Goal: Task Accomplishment & Management: Manage account settings

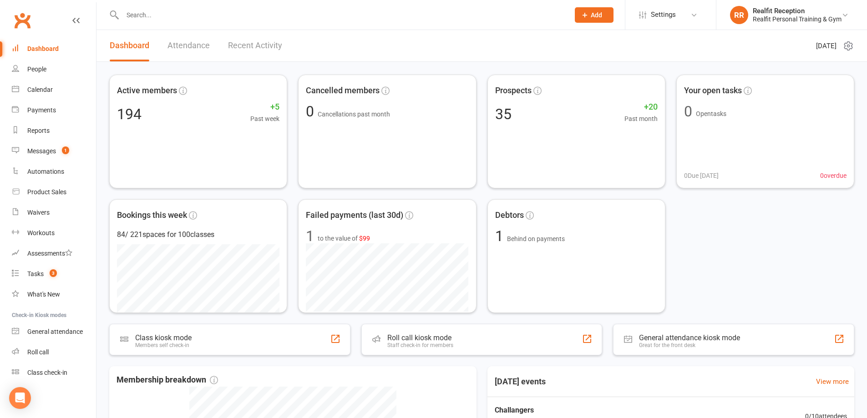
click at [198, 20] on div at bounding box center [336, 15] width 454 height 30
click at [194, 20] on input "text" at bounding box center [341, 15] width 443 height 13
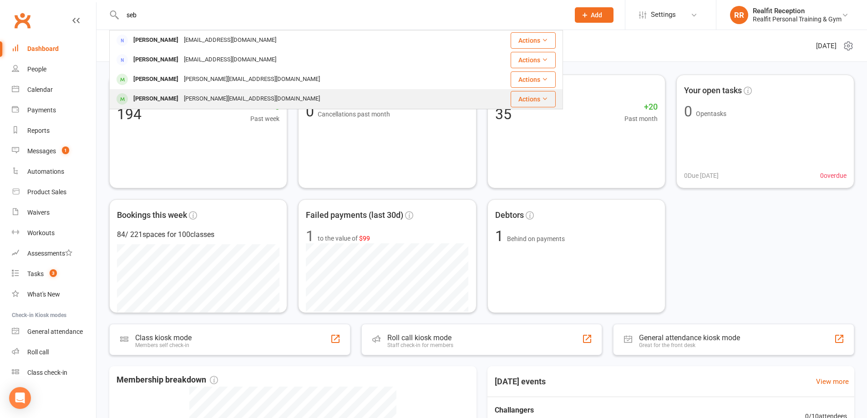
type input "seb"
click at [195, 95] on div "[PERSON_NAME][EMAIL_ADDRESS][DOMAIN_NAME]" at bounding box center [252, 98] width 142 height 13
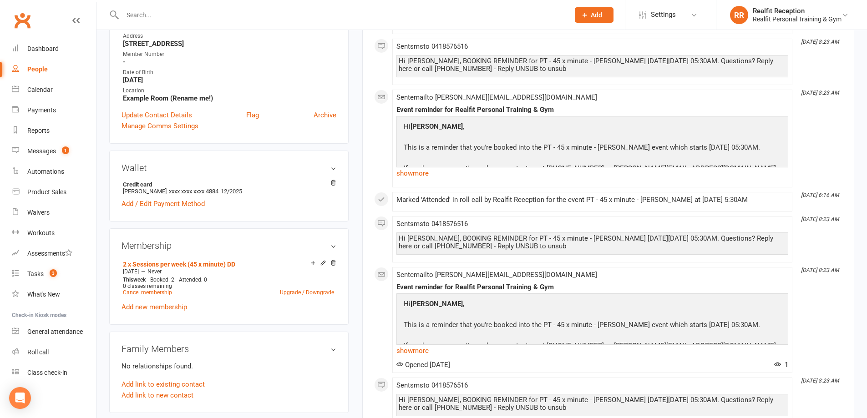
scroll to position [91, 0]
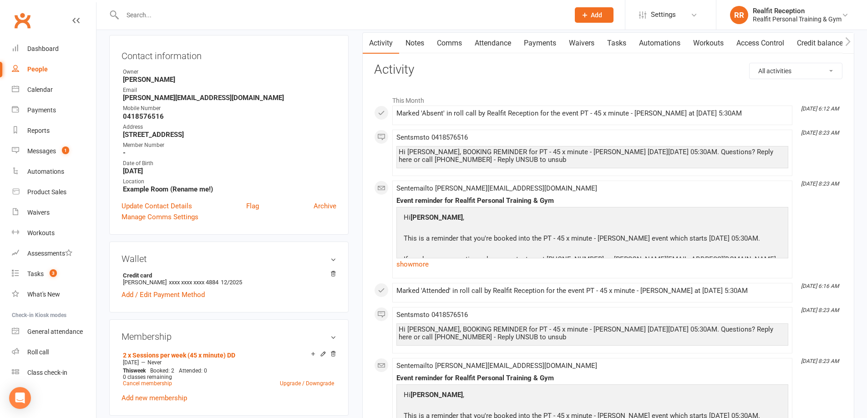
click at [418, 43] on link "Notes" at bounding box center [414, 43] width 31 height 21
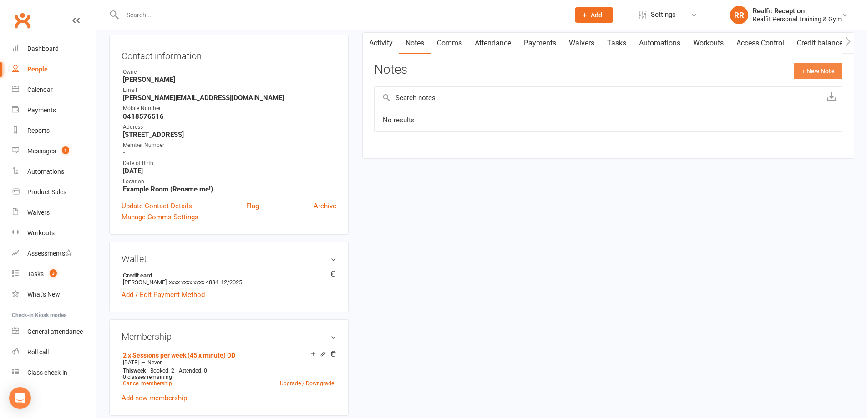
click at [805, 66] on button "+ New Note" at bounding box center [818, 71] width 49 height 16
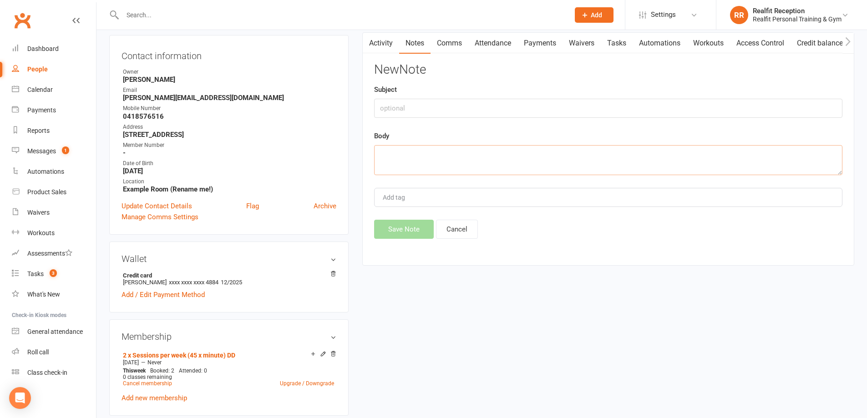
click at [454, 158] on textarea at bounding box center [608, 160] width 469 height 30
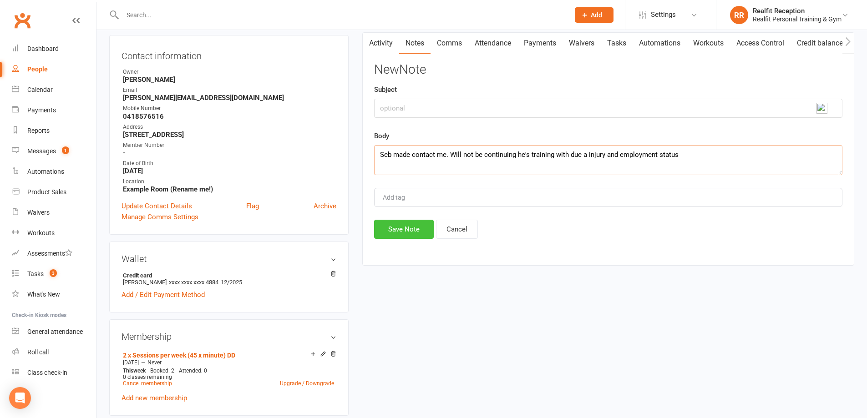
type textarea "Seb made contact me. Will not be continuing he's training with due a injury and…"
click at [410, 233] on button "Save Note" at bounding box center [404, 229] width 60 height 19
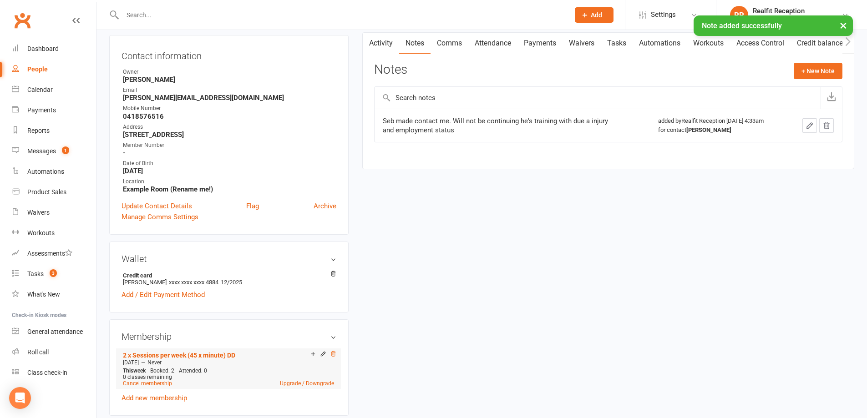
click at [335, 353] on icon at bounding box center [333, 354] width 6 height 6
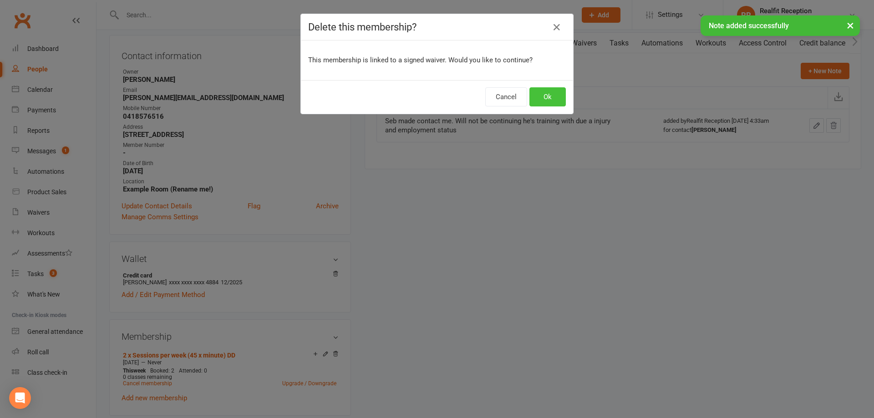
click at [534, 94] on button "Ok" at bounding box center [548, 96] width 36 height 19
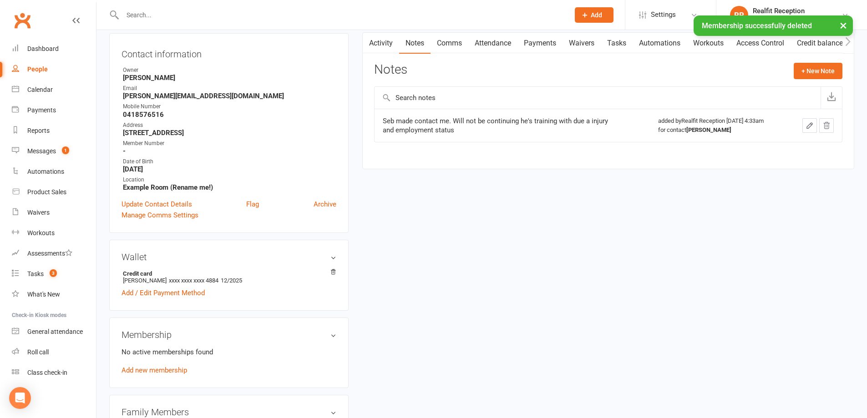
click at [545, 44] on link "Payments" at bounding box center [540, 43] width 45 height 21
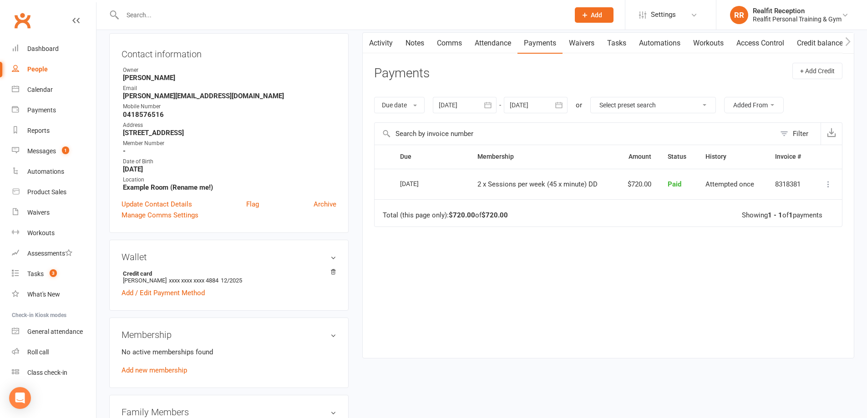
click at [560, 104] on icon "button" at bounding box center [559, 105] width 9 height 9
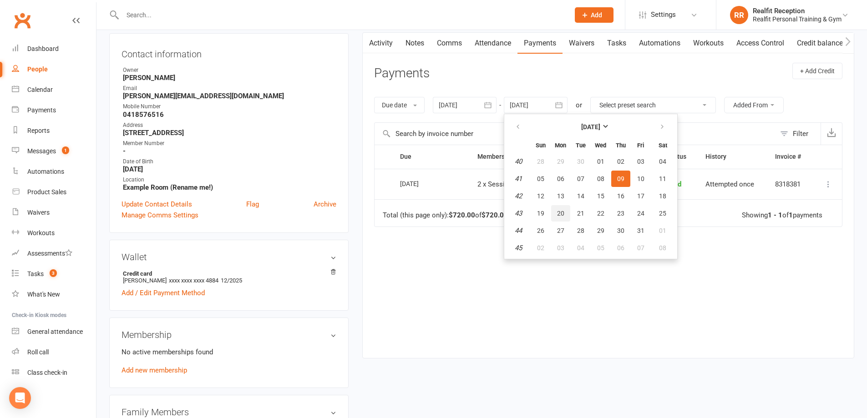
click at [563, 213] on span "20" at bounding box center [560, 213] width 7 height 7
type input "[DATE]"
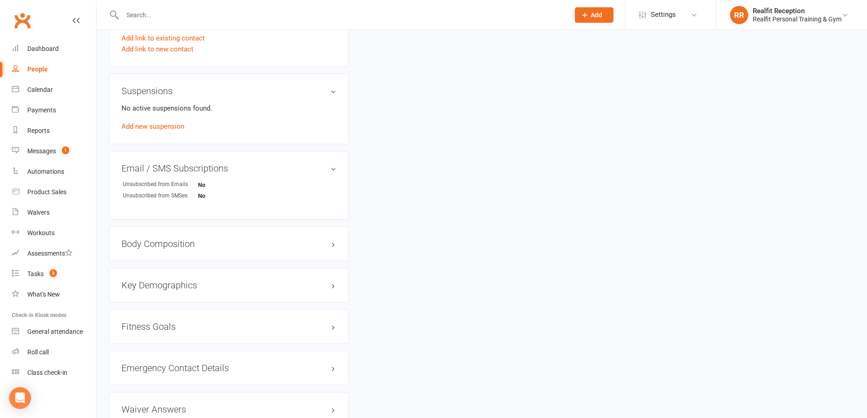
scroll to position [574, 0]
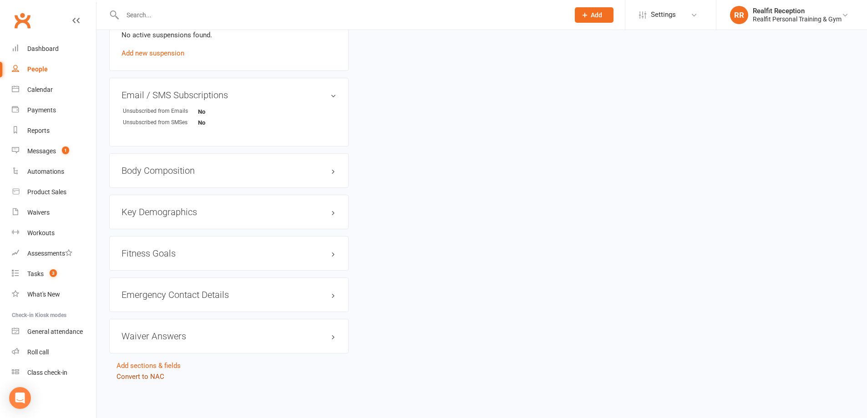
click at [131, 377] on link "Convert to NAC" at bounding box center [141, 377] width 48 height 8
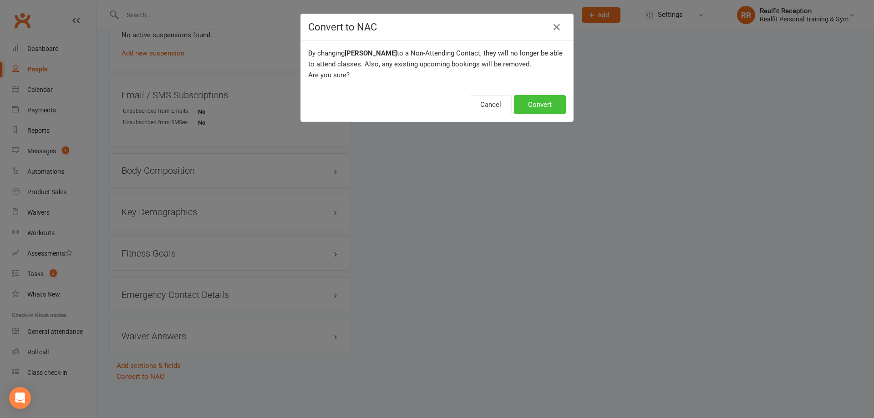
click at [537, 99] on button "Convert" at bounding box center [540, 104] width 52 height 19
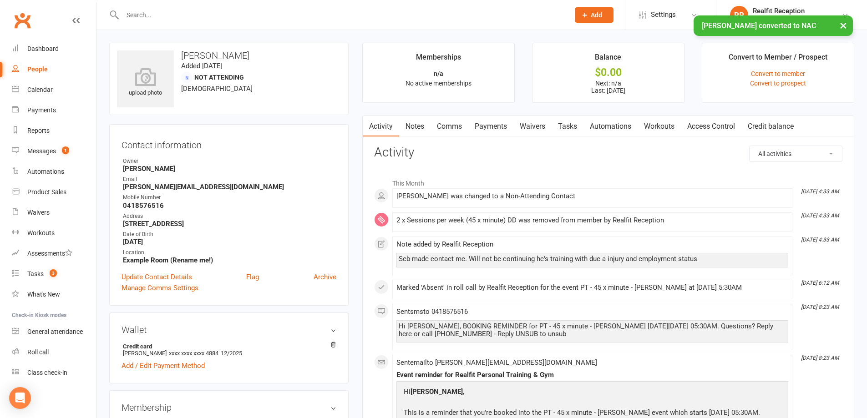
click at [495, 127] on link "Payments" at bounding box center [491, 126] width 45 height 21
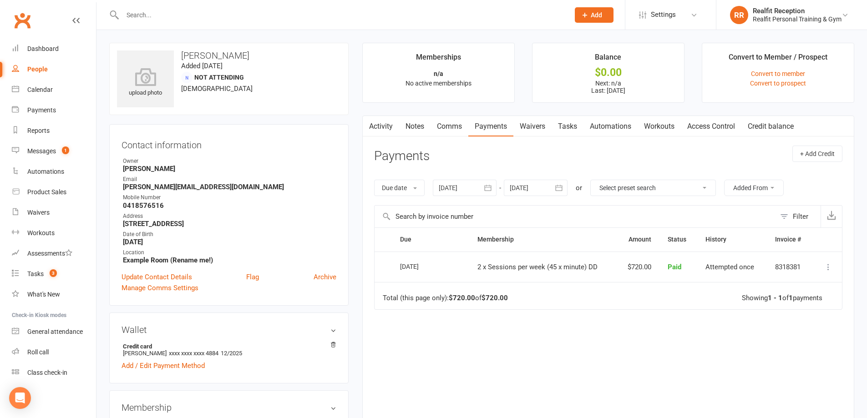
click at [564, 185] on icon "button" at bounding box center [559, 187] width 9 height 9
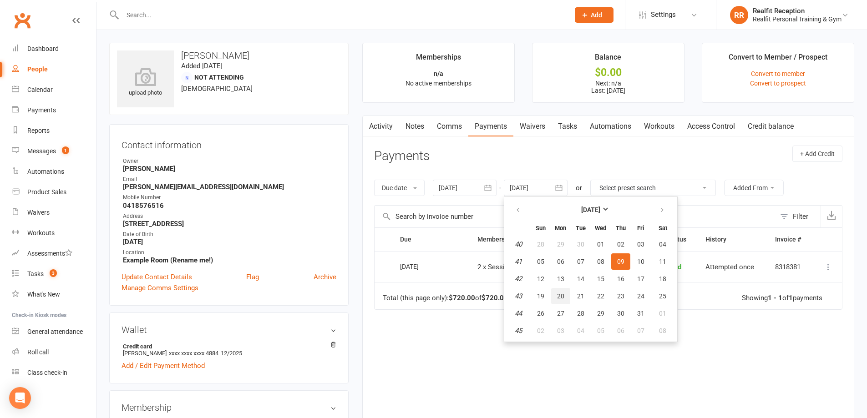
click at [566, 301] on button "20" at bounding box center [560, 296] width 19 height 16
type input "[DATE]"
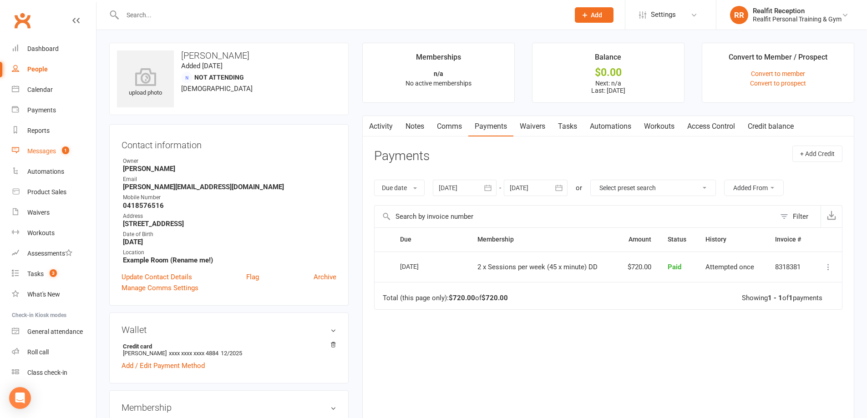
click at [48, 153] on div "Messages" at bounding box center [41, 151] width 29 height 7
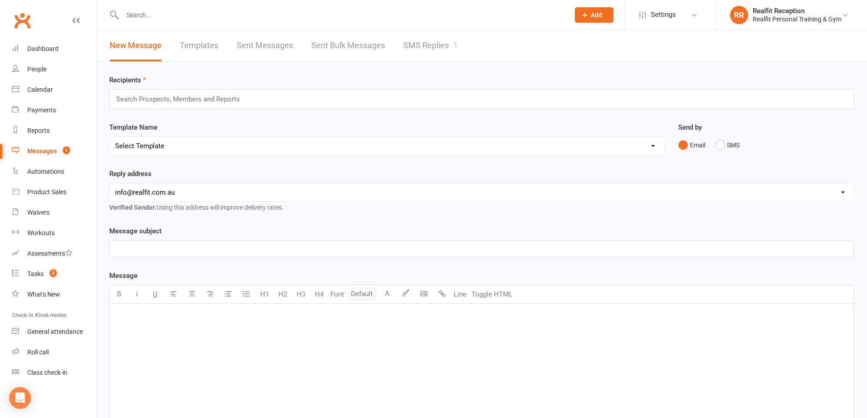
click at [428, 46] on link "SMS Replies 1" at bounding box center [430, 45] width 55 height 31
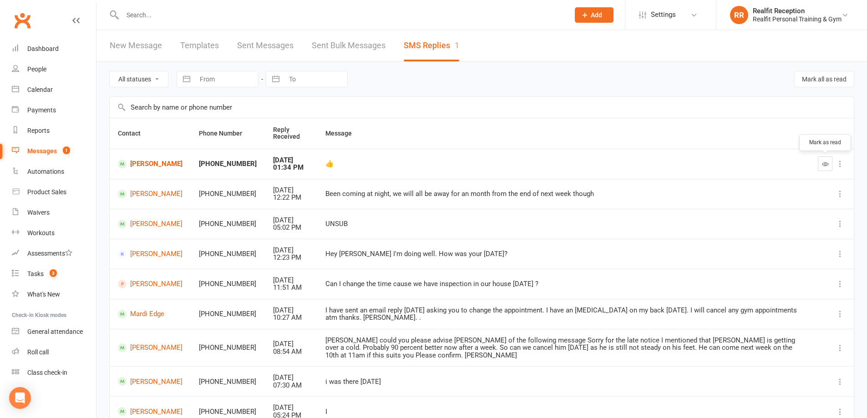
click at [829, 166] on button "button" at bounding box center [825, 164] width 15 height 15
click at [46, 87] on div "Calendar" at bounding box center [39, 89] width 25 height 7
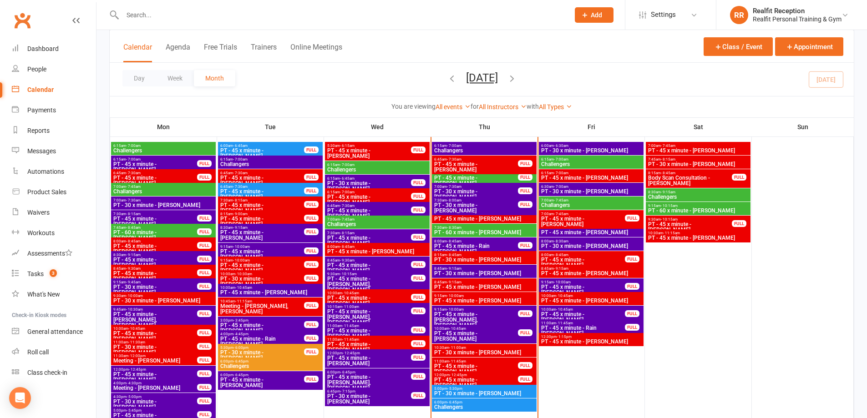
scroll to position [501, 0]
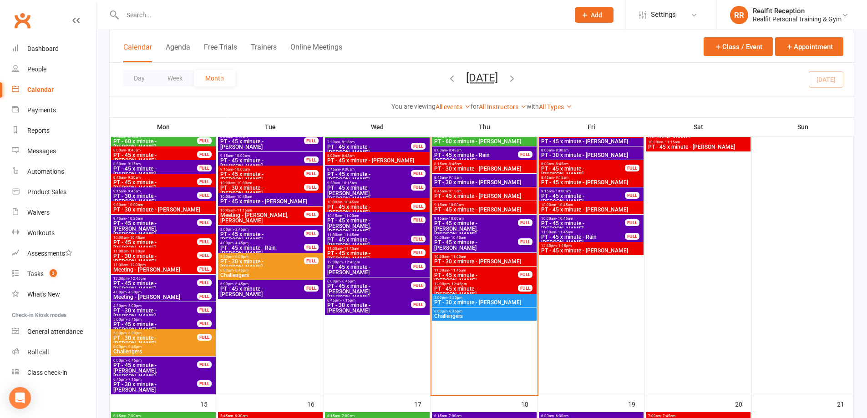
click at [486, 276] on span "PT - 45 x minute - [PERSON_NAME]" at bounding box center [476, 278] width 85 height 11
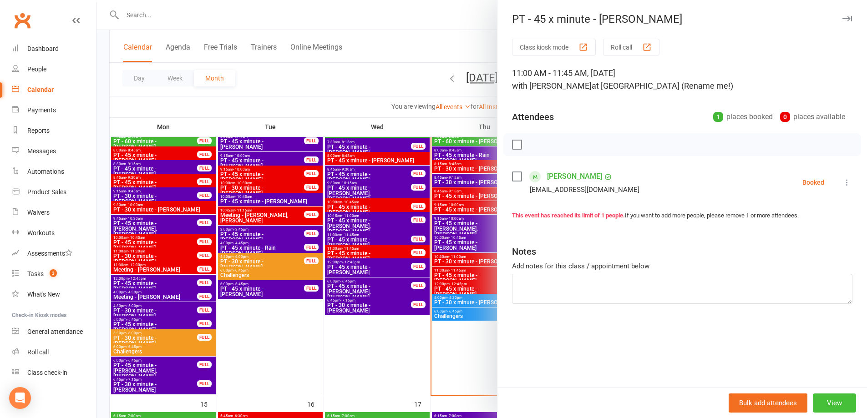
click at [831, 401] on button "View" at bounding box center [834, 403] width 43 height 19
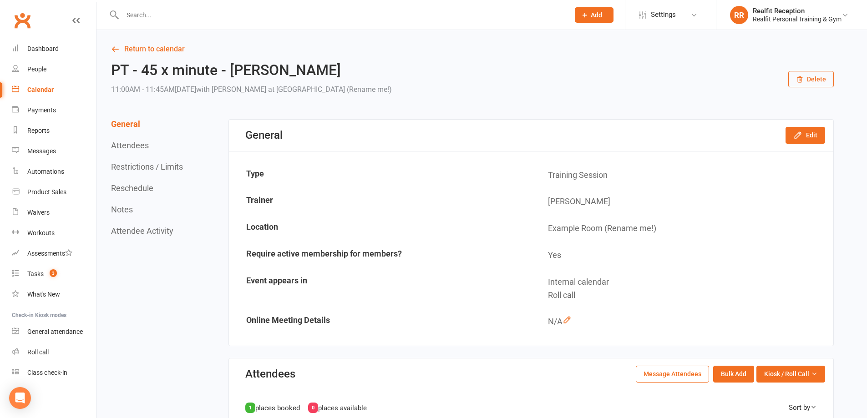
click at [816, 78] on button "Delete" at bounding box center [812, 79] width 46 height 16
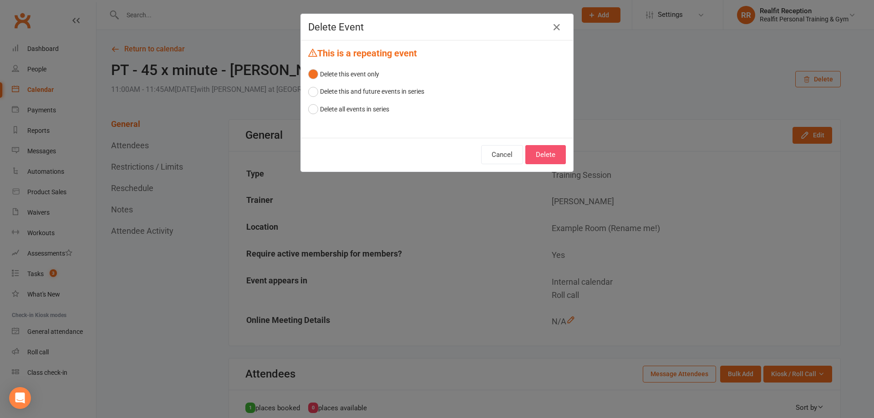
click at [541, 155] on button "Delete" at bounding box center [545, 154] width 41 height 19
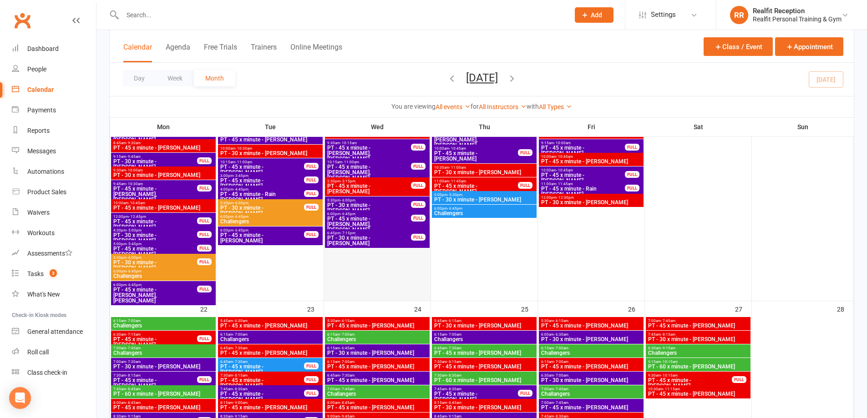
scroll to position [1002, 0]
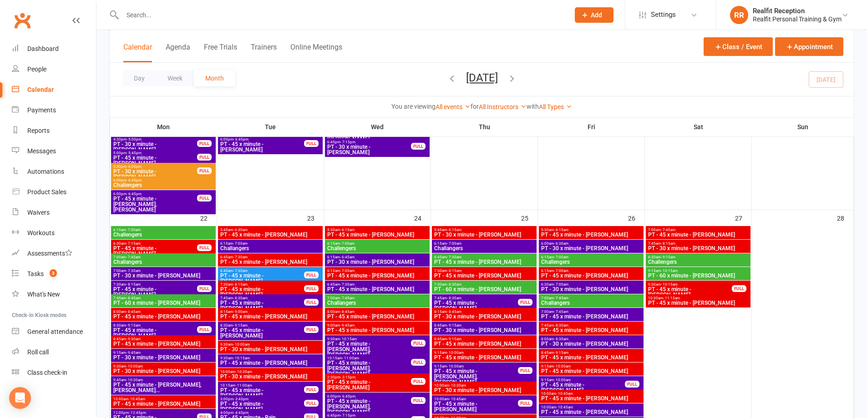
click at [391, 232] on span "PT - 45 x minute - [PERSON_NAME]" at bounding box center [377, 234] width 101 height 5
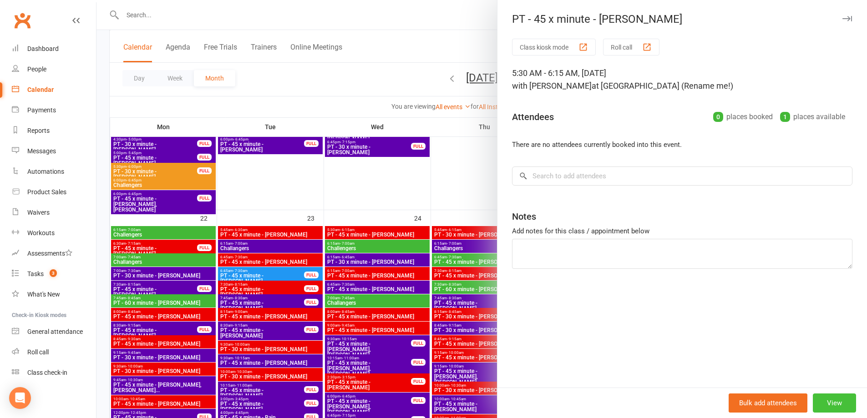
click at [831, 405] on button "View" at bounding box center [834, 403] width 43 height 19
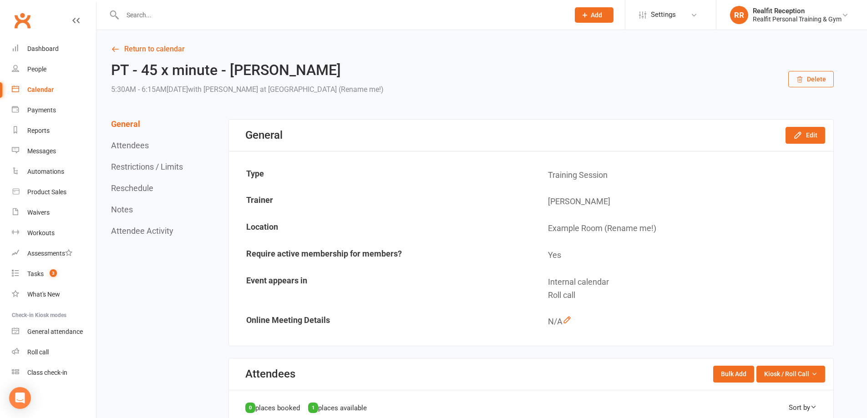
click at [808, 83] on button "Delete" at bounding box center [812, 79] width 46 height 16
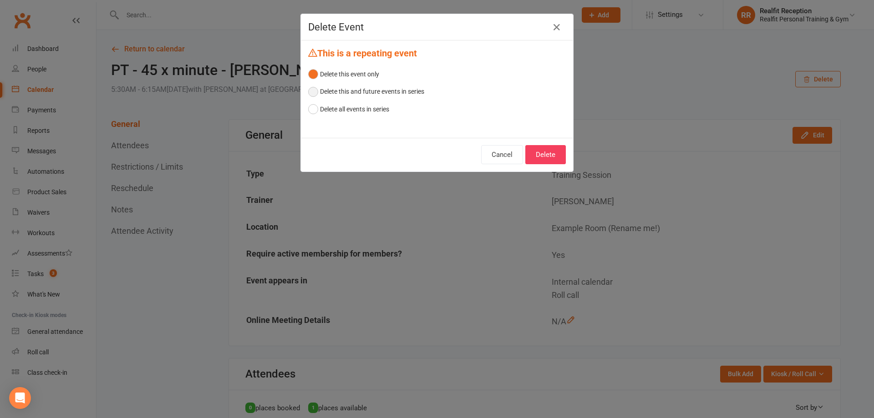
click at [409, 93] on button "Delete this and future events in series" at bounding box center [366, 91] width 116 height 17
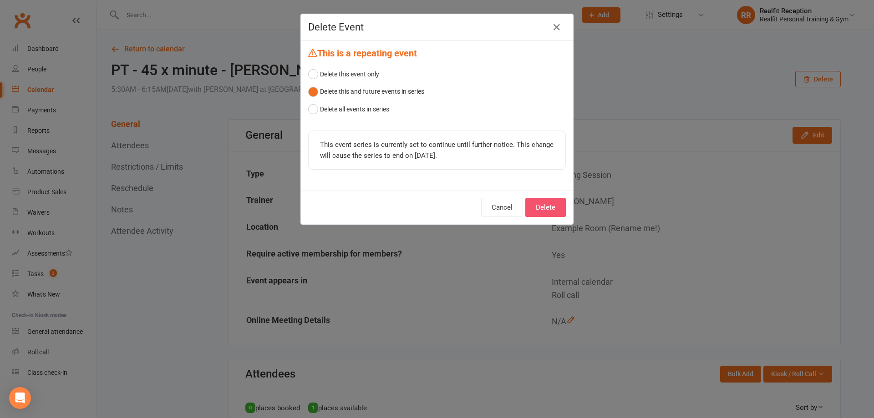
click at [540, 213] on button "Delete" at bounding box center [545, 207] width 41 height 19
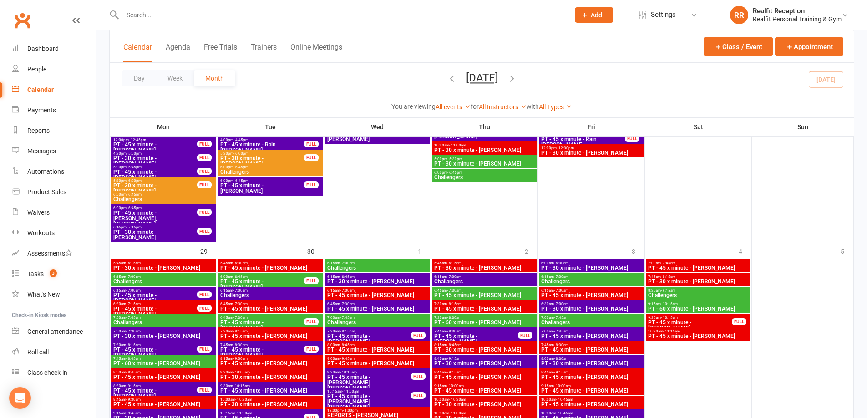
scroll to position [1047, 0]
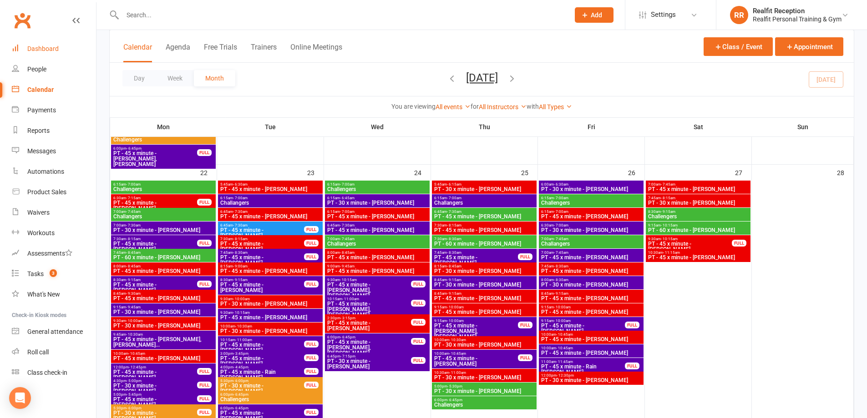
click at [31, 45] on link "Dashboard" at bounding box center [54, 49] width 84 height 20
